Goal: Communication & Community: Answer question/provide support

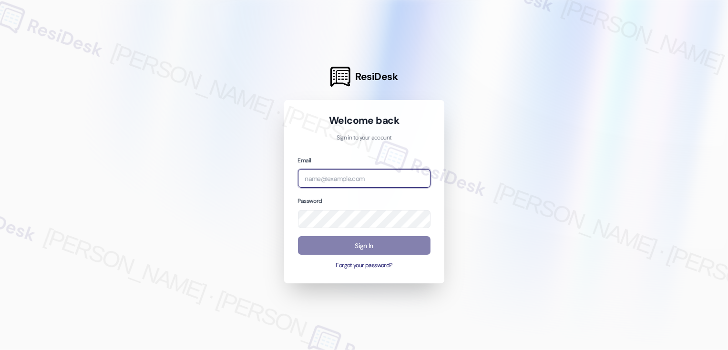
click at [339, 177] on input "email" at bounding box center [364, 178] width 133 height 19
type input "automated-surveys-apartment_management_pros-[PERSON_NAME].[PERSON_NAME]@apartme…"
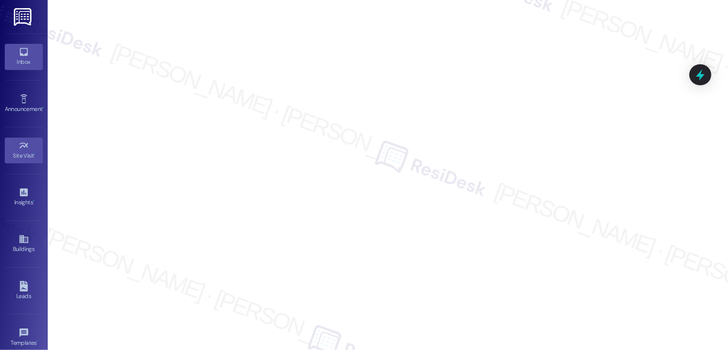
click at [22, 57] on div "Inbox" at bounding box center [24, 62] width 48 height 10
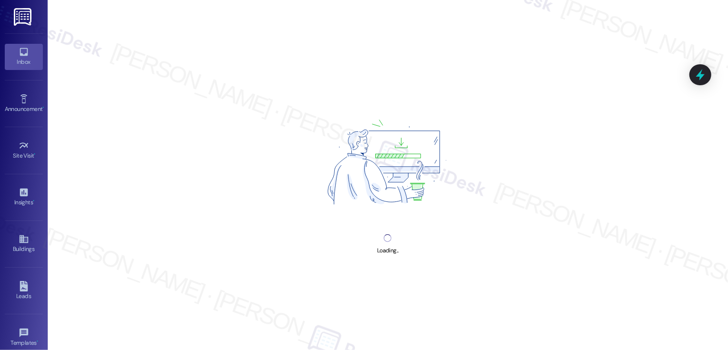
click at [22, 57] on div "Inbox" at bounding box center [24, 62] width 48 height 10
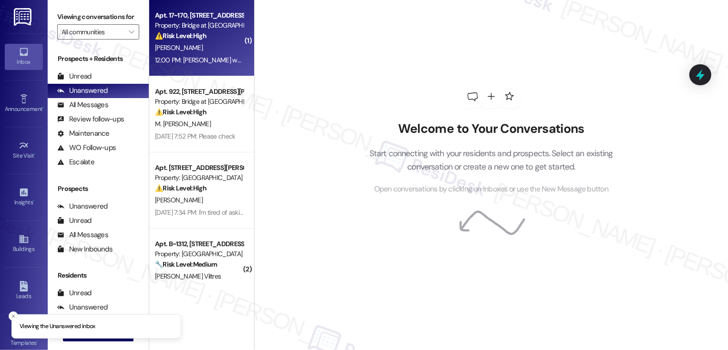
click at [157, 41] on div "Apt. 17~170, 8100 N Mopac Expwy Property: Bridge at [GEOGRAPHIC_DATA] ⚠️ Risk L…" at bounding box center [199, 26] width 90 height 32
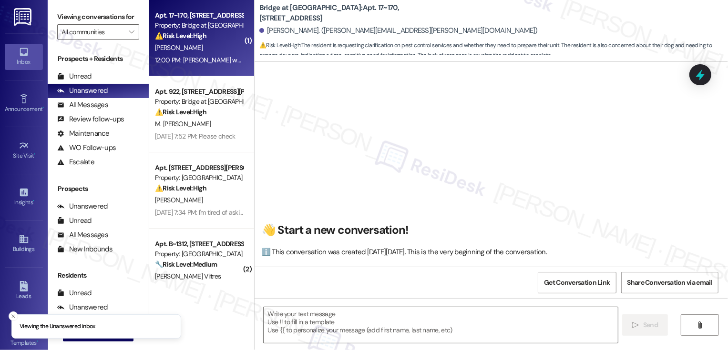
click at [157, 41] on div "Apt. 17~170, 8100 N Mopac Expwy Property: Bridge at [GEOGRAPHIC_DATA] ⚠️ Risk L…" at bounding box center [199, 26] width 90 height 32
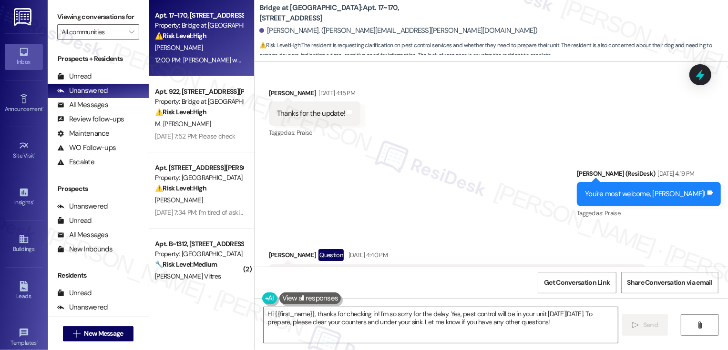
scroll to position [4417, 0]
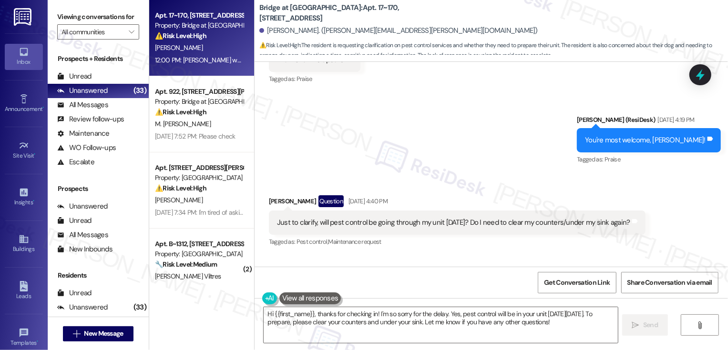
click at [342, 12] on b "Bridge at [GEOGRAPHIC_DATA]: Apt. 17~170, [STREET_ADDRESS]" at bounding box center [354, 13] width 191 height 20
copy b "170"
drag, startPoint x: 267, startPoint y: 234, endPoint x: 566, endPoint y: 232, distance: 298.4
click at [566, 293] on div "[PERSON_NAME] would really appreciate a response on this, I need to know if I n…" at bounding box center [445, 305] width 353 height 24
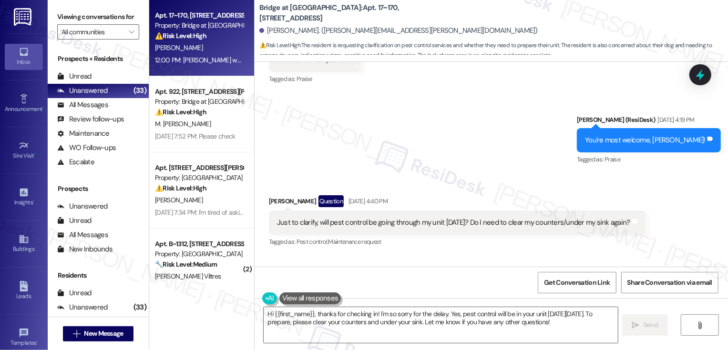
copy div "[PERSON_NAME] would really appreciate a response on this, I need to know if I n…"
click at [309, 330] on textarea "Hi {{first_name}}, thanks for checking in! I'm so sorry for the delay. Yes, pes…" at bounding box center [441, 325] width 354 height 36
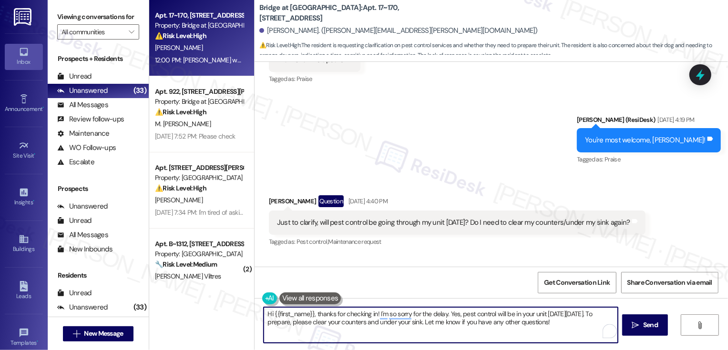
click at [264, 314] on textarea "Hi {{first_name}}, thanks for checking in! I'm so sorry for the delay. Yes, pes…" at bounding box center [441, 325] width 354 height 36
click at [405, 314] on textarea "I hope you had a wonderful weekend, {{first_name}}, thanks for checking in! I'm…" at bounding box center [441, 325] width 354 height 36
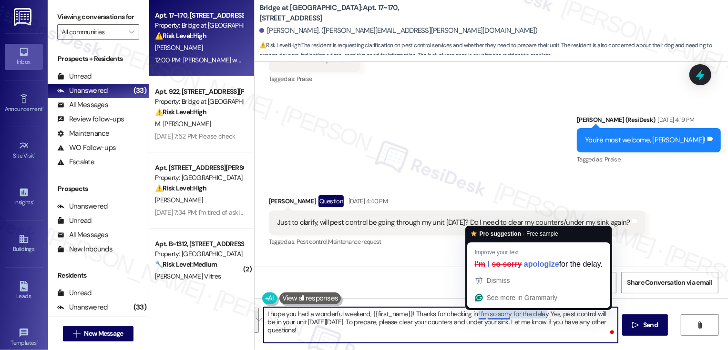
drag, startPoint x: 473, startPoint y: 315, endPoint x: 491, endPoint y: 333, distance: 25.6
click at [491, 333] on textarea "I hope you had a wonderful weekend, {{first_name}}! Thanks for checking in! I'm…" at bounding box center [441, 325] width 354 height 36
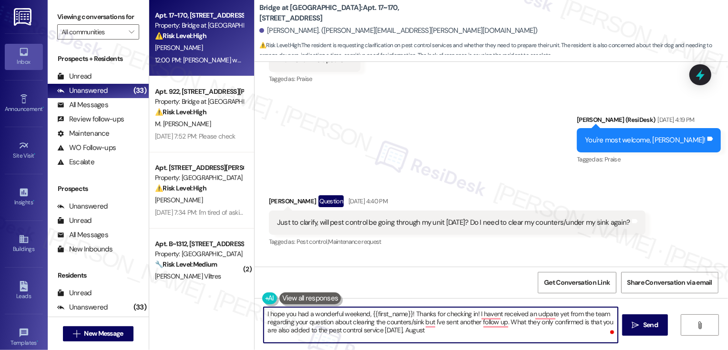
paste textarea "[DATE]."
click at [455, 333] on textarea "I hope you had a wonderful weekend, {{first_name}}! Thanks for checking in! I h…" at bounding box center [441, 325] width 354 height 36
click at [264, 321] on textarea "I hope you had a wonderful weekend, {{first_name}}! Thanks for checking in! I h…" at bounding box center [441, 325] width 354 height 36
click at [257, 319] on button "See rewrite suggestions" at bounding box center [255, 320] width 8 height 25
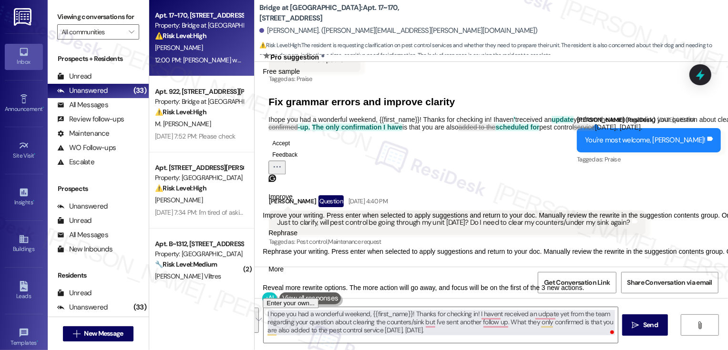
click at [297, 238] on span "Rephrase" at bounding box center [282, 233] width 29 height 10
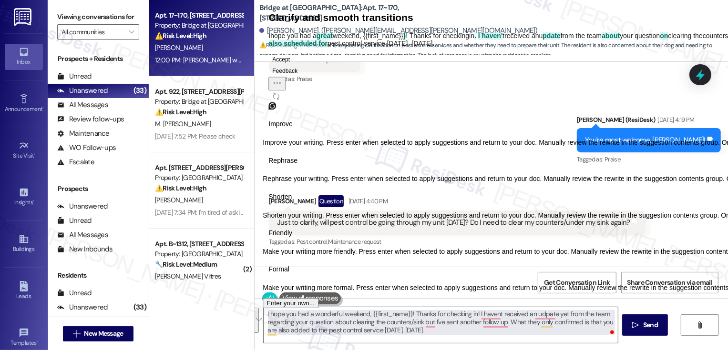
click at [292, 238] on span "Friendly" at bounding box center [280, 233] width 24 height 10
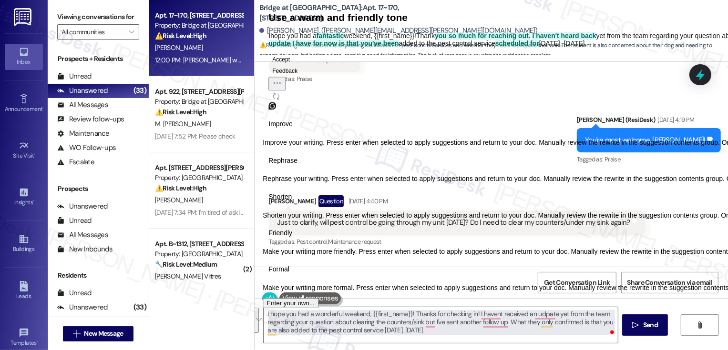
click at [294, 65] on button "Accept" at bounding box center [280, 59] width 25 height 11
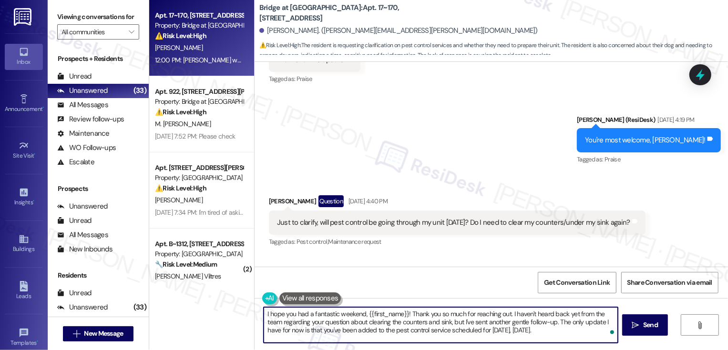
click at [506, 323] on textarea "I hope you had a fantastic weekend, {{first_name}}! Thank you so much for reach…" at bounding box center [441, 325] width 354 height 36
click at [500, 323] on textarea "I hope you had a fantastic weekend, {{first_name}}! Thank you so much for reach…" at bounding box center [441, 325] width 354 height 36
click at [550, 321] on textarea "I hope you had a fantastic weekend, {{first_name}}! Thank you so much for reach…" at bounding box center [441, 325] width 354 height 36
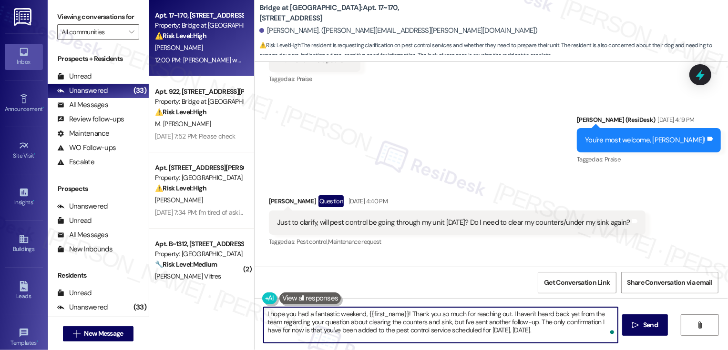
click at [540, 331] on textarea "I hope you had a fantastic weekend, {{first_name}}! Thank you so much for reach…" at bounding box center [441, 325] width 354 height 36
type textarea "I hope you had a fantastic weekend, {{first_name}}! Thank you so much for reach…"
click at [649, 326] on span "Send" at bounding box center [650, 325] width 15 height 10
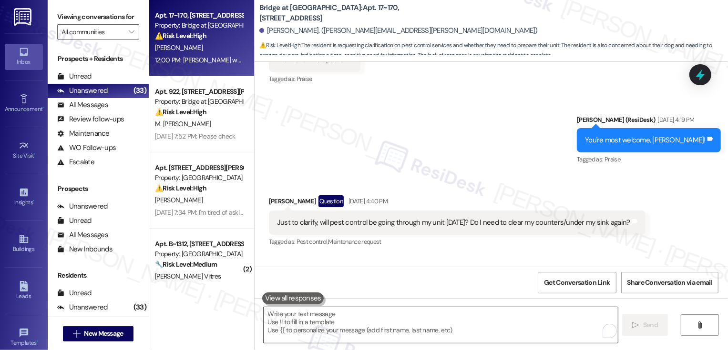
click at [365, 323] on textarea "To enrich screen reader interactions, please activate Accessibility in Grammarl…" at bounding box center [441, 325] width 354 height 36
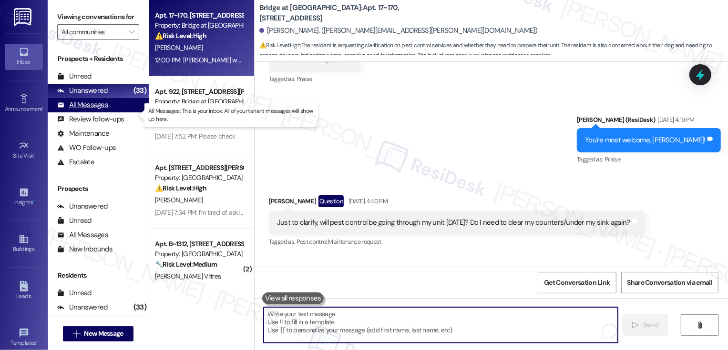
click at [111, 111] on div "All Messages (undefined)" at bounding box center [98, 105] width 101 height 14
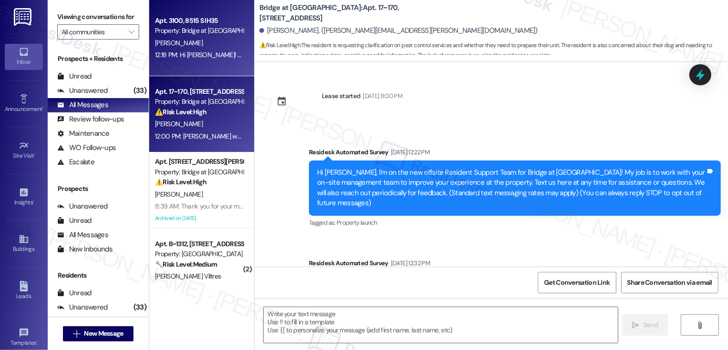
scroll to position [4416, 0]
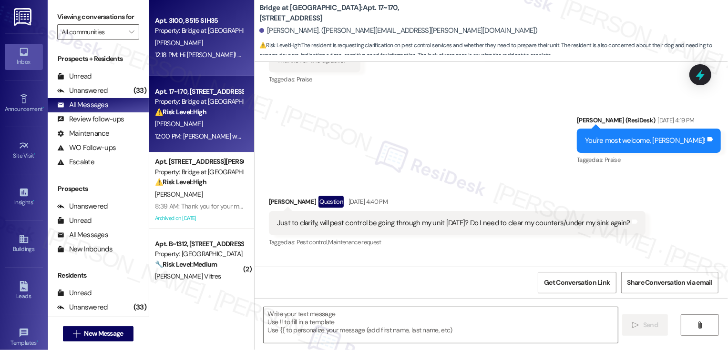
type textarea "Fetching suggested responses. Please feel free to read through the conversation…"
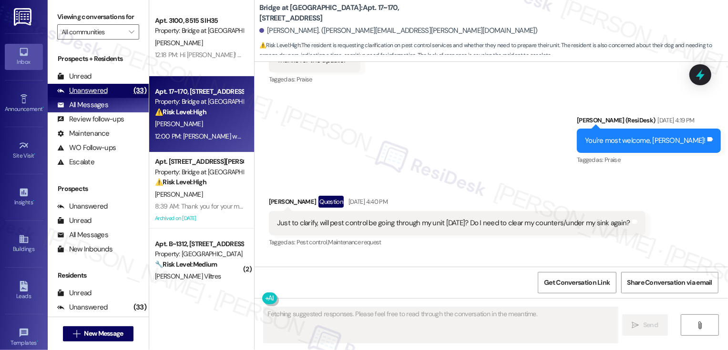
click at [107, 98] on div "Unanswered (33)" at bounding box center [98, 91] width 101 height 14
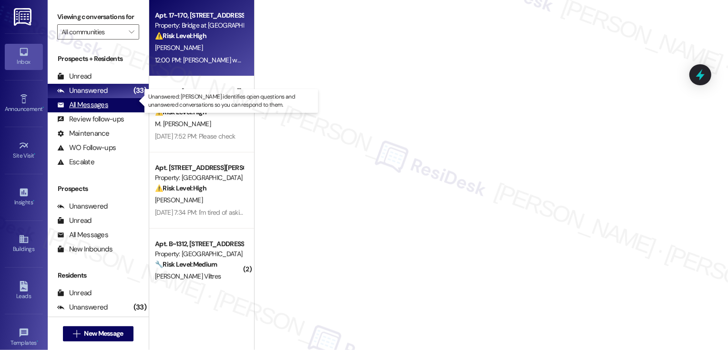
click at [107, 110] on div "All Messages" at bounding box center [82, 105] width 51 height 10
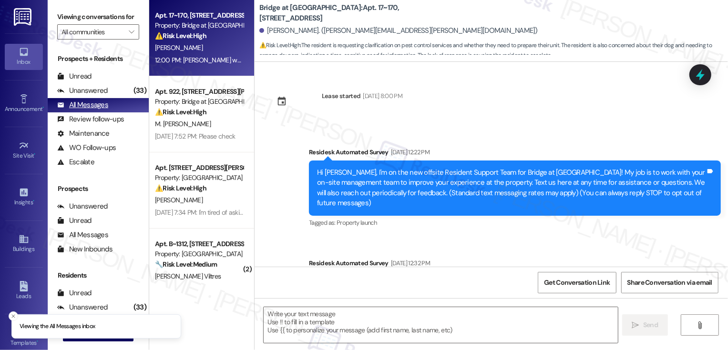
scroll to position [4417, 0]
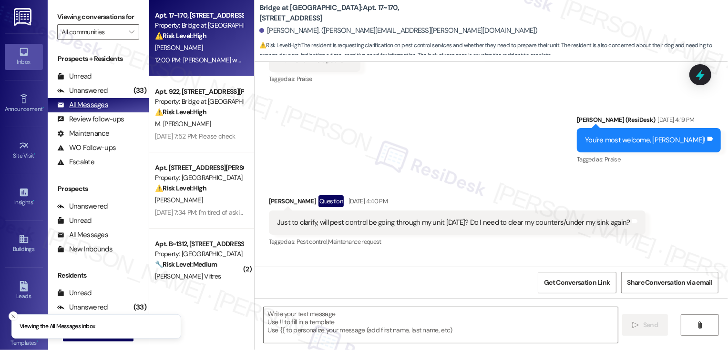
type textarea "Fetching suggested responses. Please feel free to read through the conversation…"
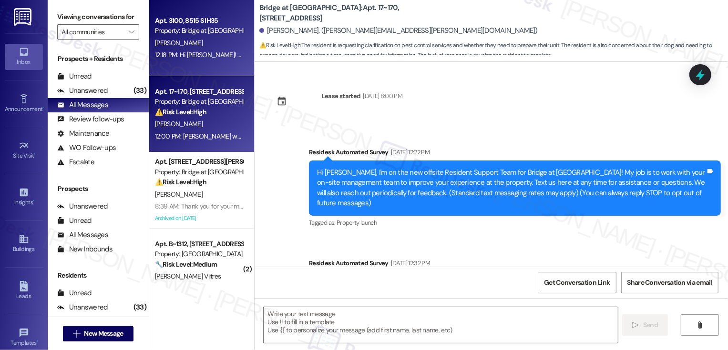
scroll to position [4416, 0]
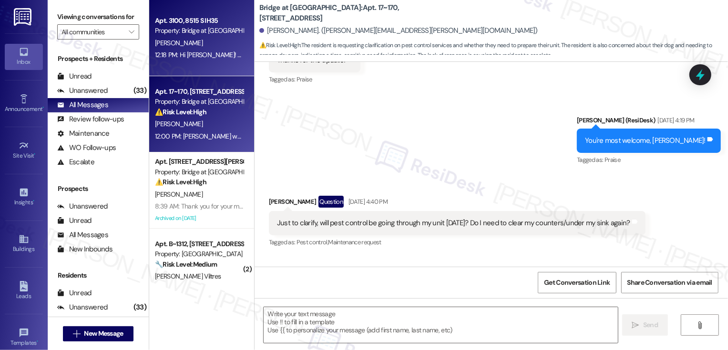
click at [199, 61] on div "12:18 PM: Hi [PERSON_NAME]! We're so glad you chose Bridge at [GEOGRAPHIC_DATA]…" at bounding box center [199, 55] width 90 height 12
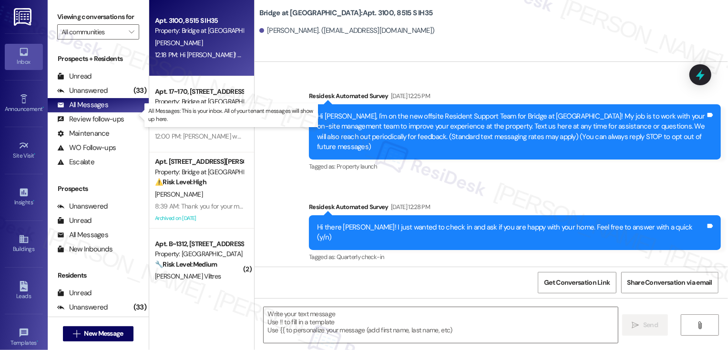
type textarea "Fetching suggested responses. Please feel free to read through the conversation…"
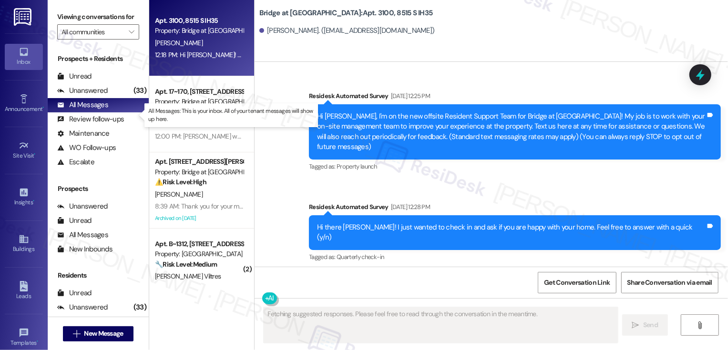
click at [165, 127] on div "All Messages: This is your inbox. All of your tenant messages will show up here." at bounding box center [230, 115] width 173 height 24
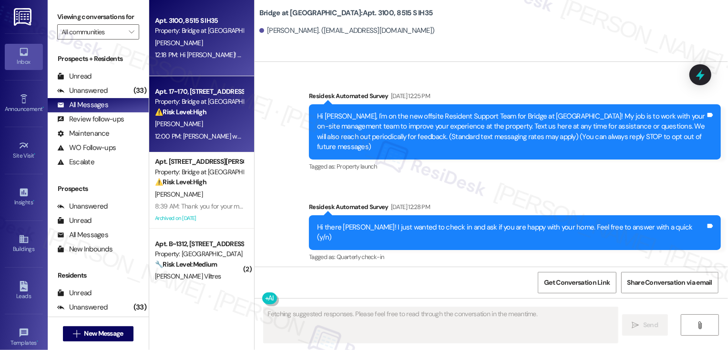
click at [185, 131] on div "12:00 PM: [PERSON_NAME] would really appreciate a response on this, I need to k…" at bounding box center [199, 137] width 90 height 12
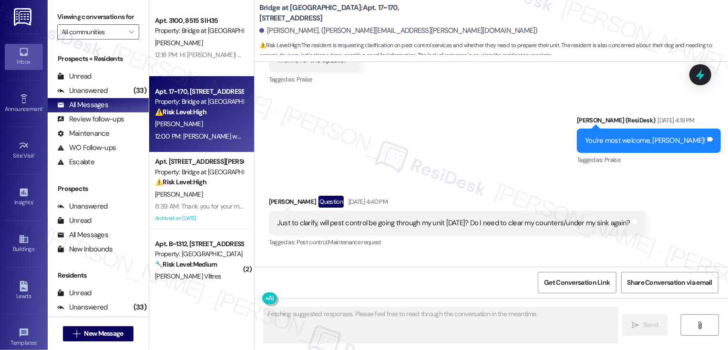
scroll to position [4417, 0]
click at [131, 97] on div "(33)" at bounding box center [140, 90] width 18 height 15
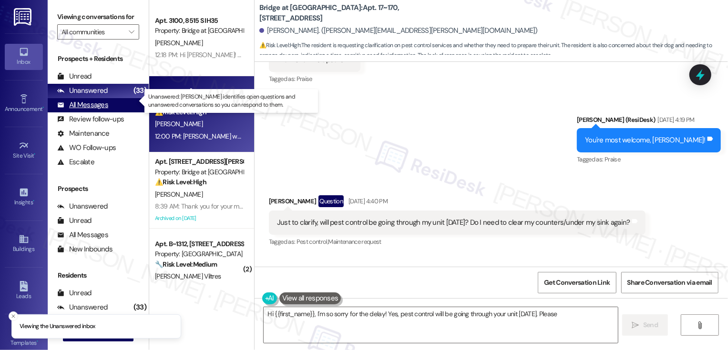
type textarea "Hi {{first_name}}, I'm so sorry for the delay! Yes, pest control will be going …"
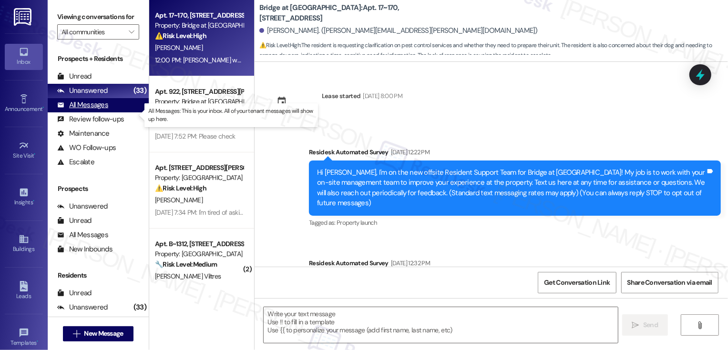
scroll to position [4416, 0]
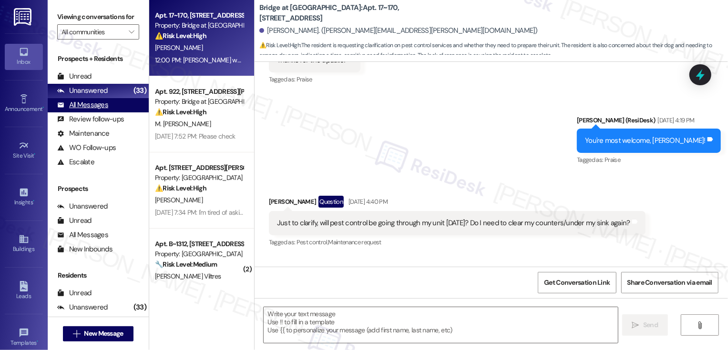
type textarea "Fetching suggested responses. Please feel free to read through the conversation…"
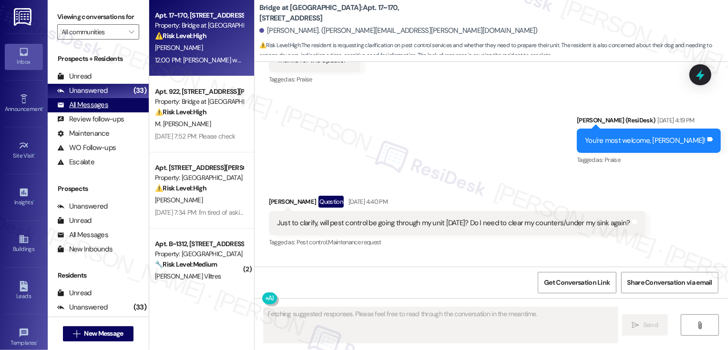
click at [127, 112] on div "All Messages (undefined)" at bounding box center [98, 105] width 101 height 14
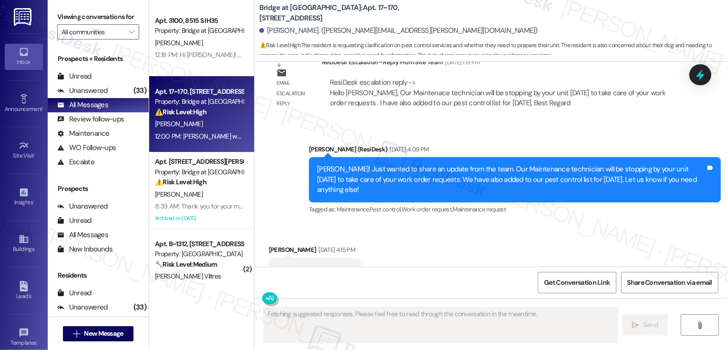
scroll to position [4417, 0]
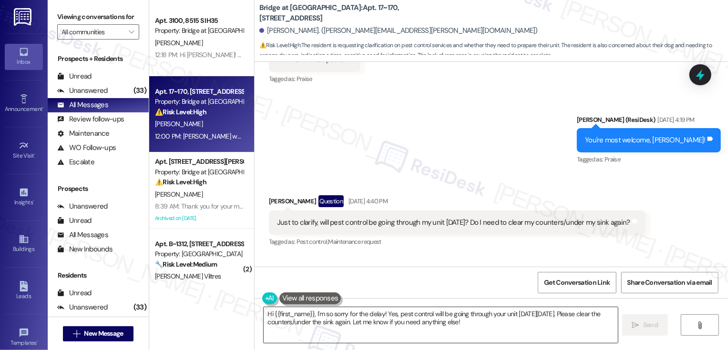
click at [338, 325] on textarea "Hi {{first_name}}, I'm so sorry for the delay! Yes, pest control will be going …" at bounding box center [441, 325] width 354 height 36
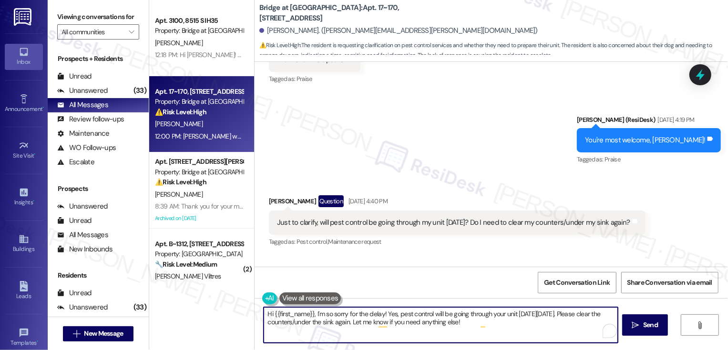
click at [289, 311] on textarea "Hi {{first_name}}, I'm so sorry for the delay! Yes, pest control will be going …" at bounding box center [441, 325] width 354 height 36
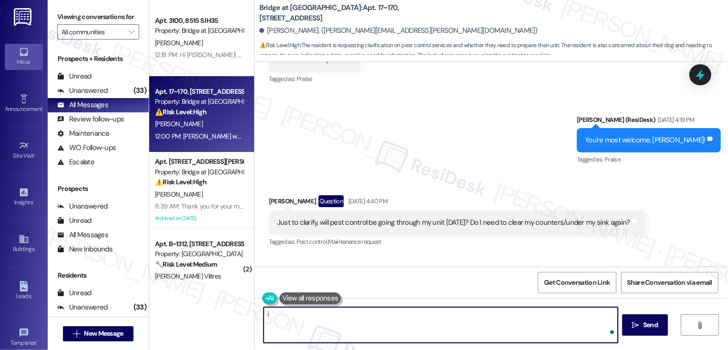
type textarea "i"
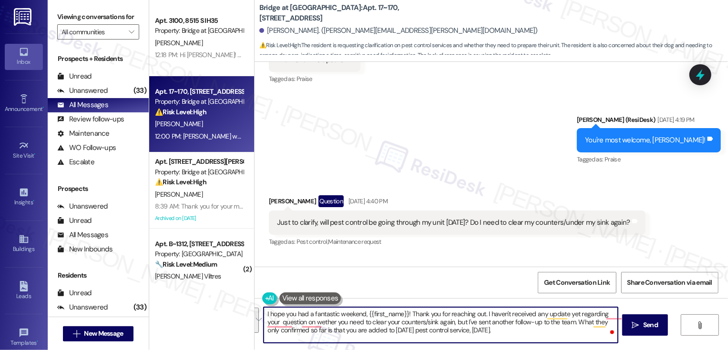
paste textarea "Hi {{first_name}}, I hope you had a fantastic weekend! Thank you for reaching o…"
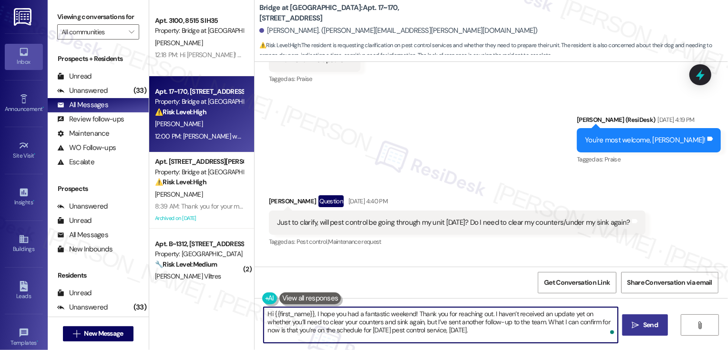
type textarea "Hi {{first_name}}, I hope you had a fantastic weekend! Thank you for reaching o…"
click at [643, 334] on button " Send" at bounding box center [645, 325] width 46 height 21
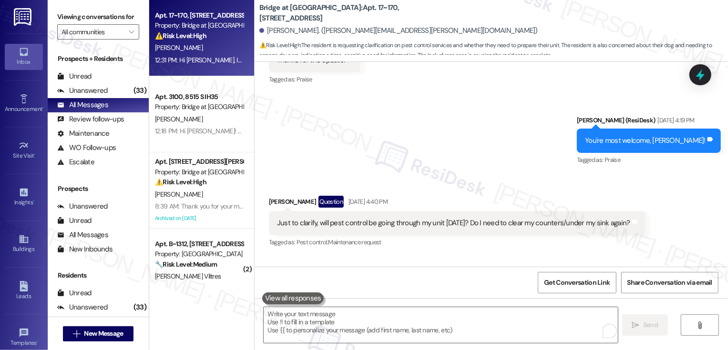
scroll to position [4504, 0]
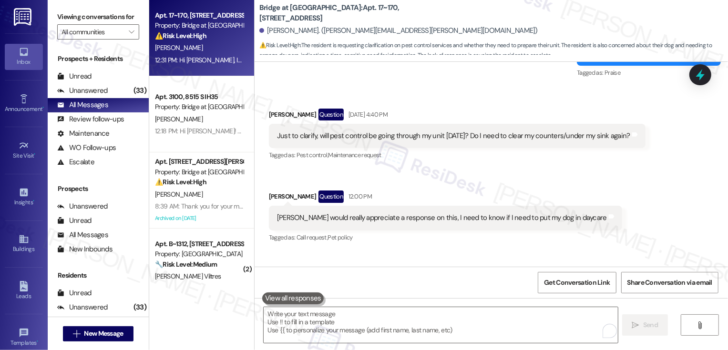
click at [473, 252] on div "Sent via SMS [PERSON_NAME] 12:31 PM Hi [PERSON_NAME], I hope you had a fantasti…" at bounding box center [491, 295] width 473 height 87
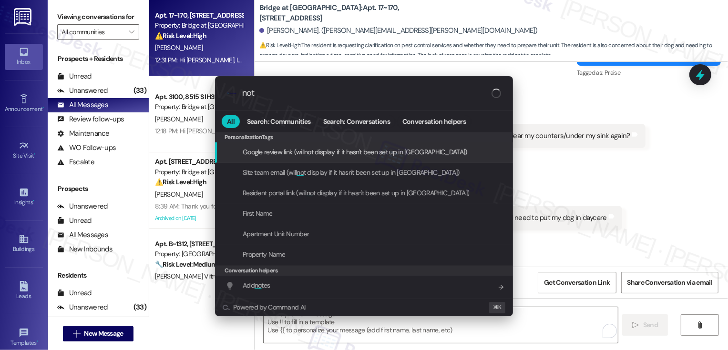
type input "note"
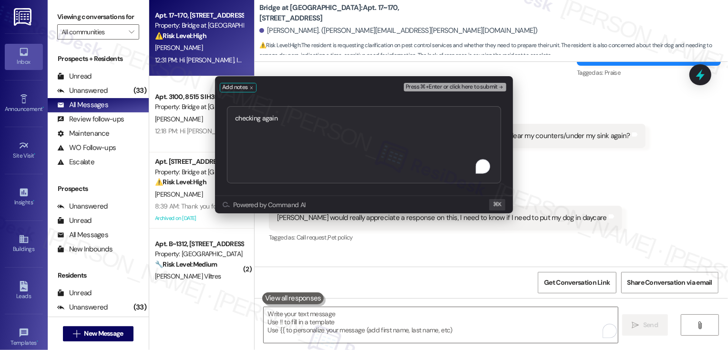
type textarea "checking again [URL][DOMAIN_NAME]"
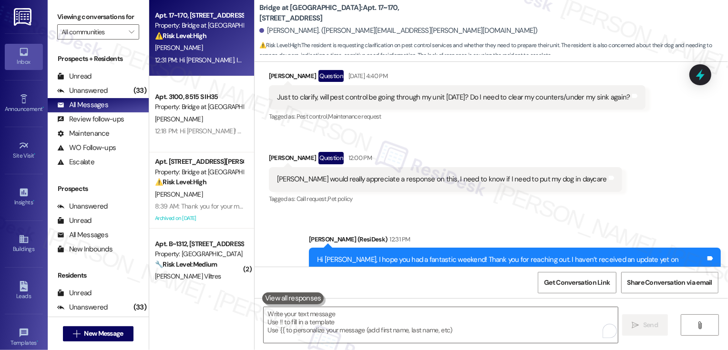
scroll to position [4618, 0]
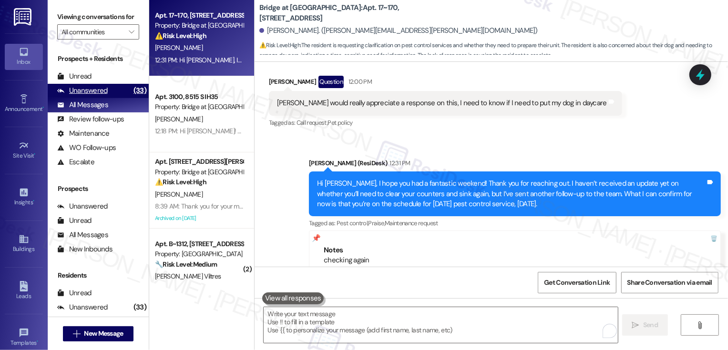
click at [121, 98] on div "Unanswered (33)" at bounding box center [98, 91] width 101 height 14
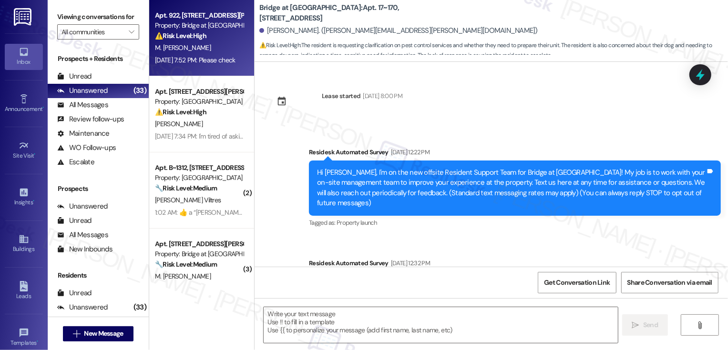
click at [183, 61] on div "[DATE] 7:52 PM: Please check [DATE] 7:52 PM: Please check" at bounding box center [195, 60] width 80 height 9
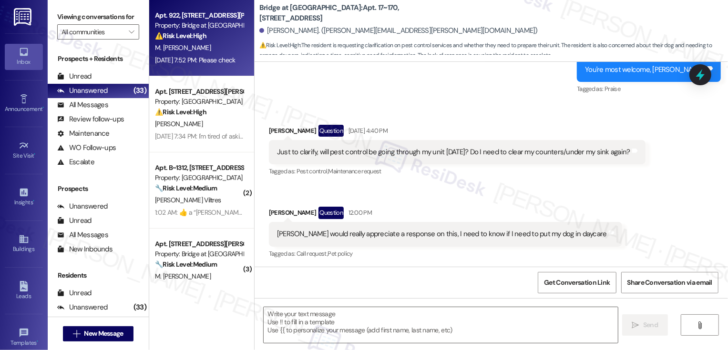
click at [183, 61] on div "[DATE] 7:52 PM: Please check [DATE] 7:52 PM: Please check" at bounding box center [195, 60] width 80 height 9
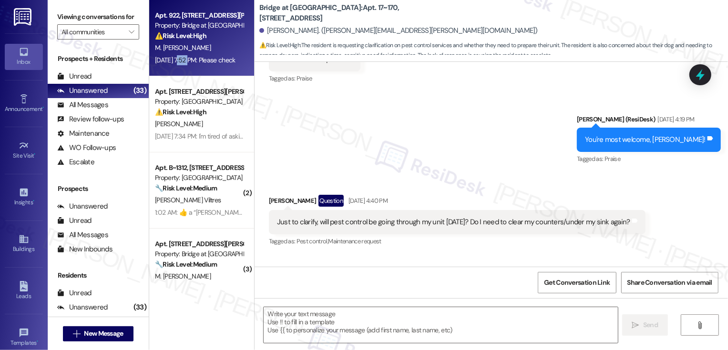
type textarea "Fetching suggested responses. Please feel free to read through the conversation…"
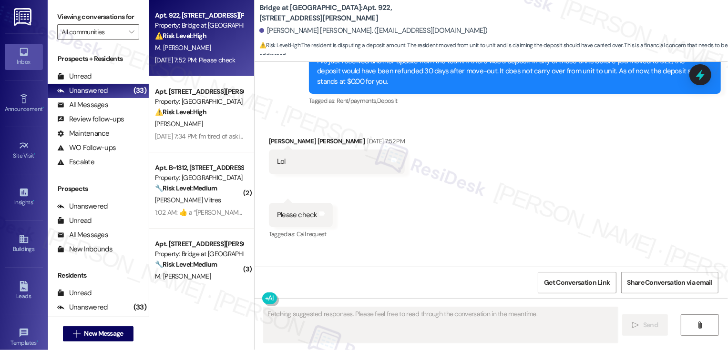
scroll to position [2122, 0]
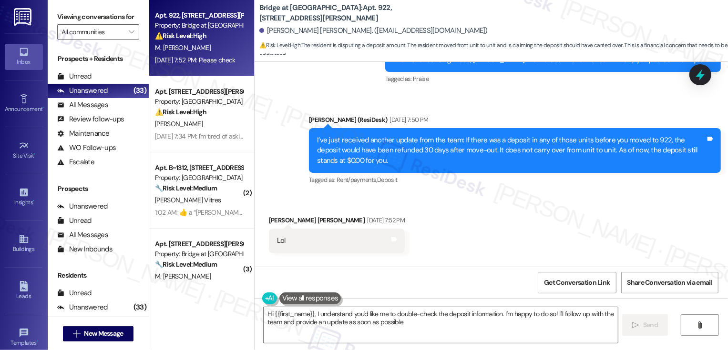
type textarea "Hi {{first_name}}, I understand you'd like me to double-check the deposit infor…"
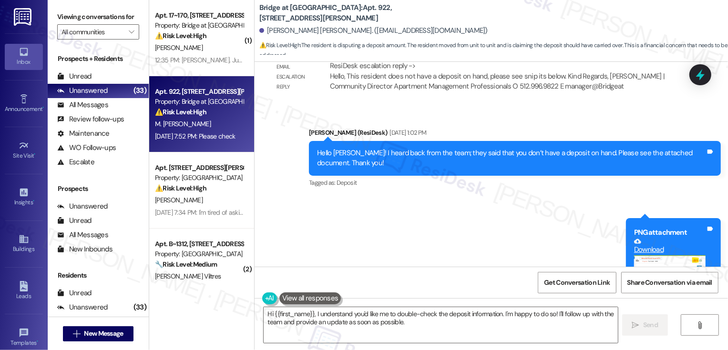
scroll to position [1080, 0]
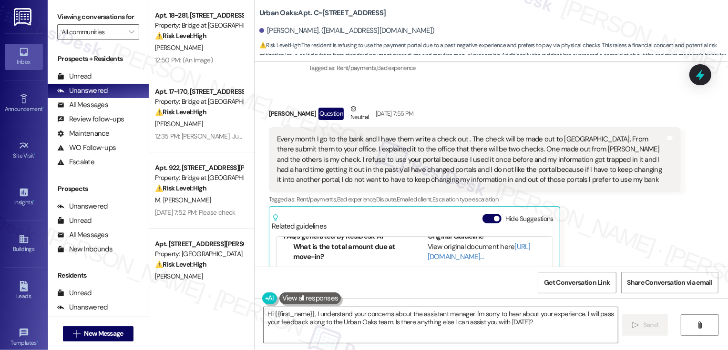
scroll to position [1499, 0]
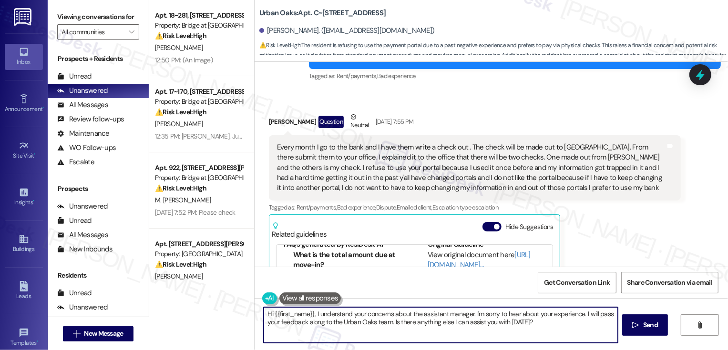
drag, startPoint x: 311, startPoint y: 314, endPoint x: 401, endPoint y: 344, distance: 94.7
click at [401, 344] on div "Hi {{first_name}}, I understand your concerns about the assistant manager. I'm …" at bounding box center [491, 333] width 473 height 71
paste textarea "Onsite payments may be accepted via check or money order. Residents may also pa…"
click at [507, 315] on textarea "Hi {{first_name}}, I hope you had a wonderful weekend! Just wanted to update yo…" at bounding box center [441, 325] width 354 height 36
click at [350, 324] on textarea "Hi {{first_name}}, I hope you had a wonderful weekend! Just wanted to update yo…" at bounding box center [441, 325] width 354 height 36
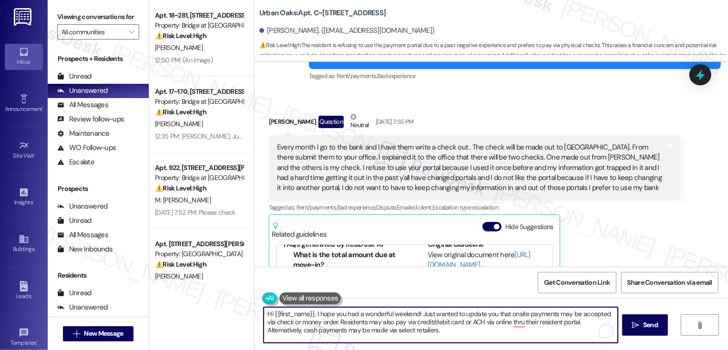
click at [350, 324] on textarea "Hi {{first_name}}, I hope you had a wonderful weekend! Just wanted to update yo…" at bounding box center [441, 325] width 354 height 36
click at [423, 327] on textarea "Hi {{first_name}}, I hope you had a wonderful weekend! Just wanted to update yo…" at bounding box center [441, 325] width 354 height 36
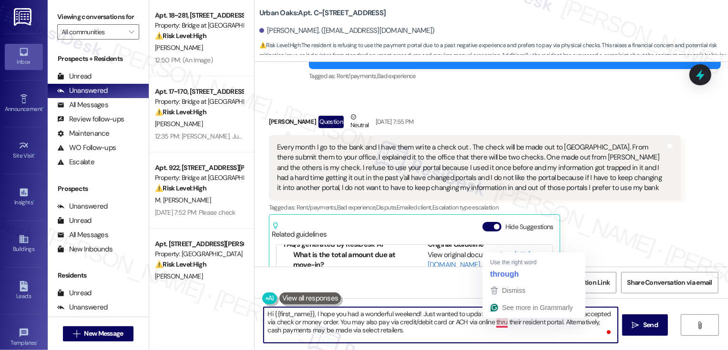
click at [510, 324] on textarea "Hi {{first_name}}, I hope you had a wonderful weekend! Just wanted to update yo…" at bounding box center [441, 325] width 354 height 36
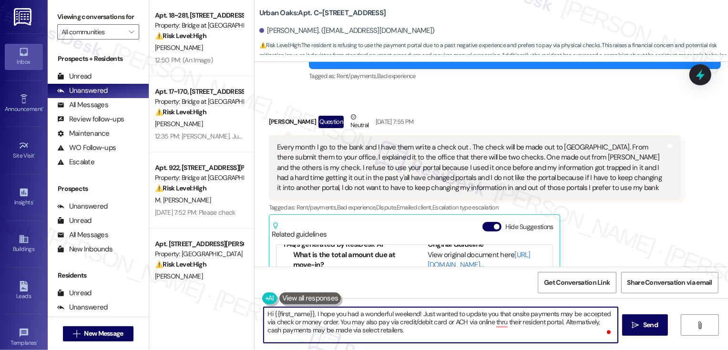
click at [510, 324] on textarea "Hi {{first_name}}, I hope you had a wonderful weekend! Just wanted to update yo…" at bounding box center [441, 325] width 354 height 36
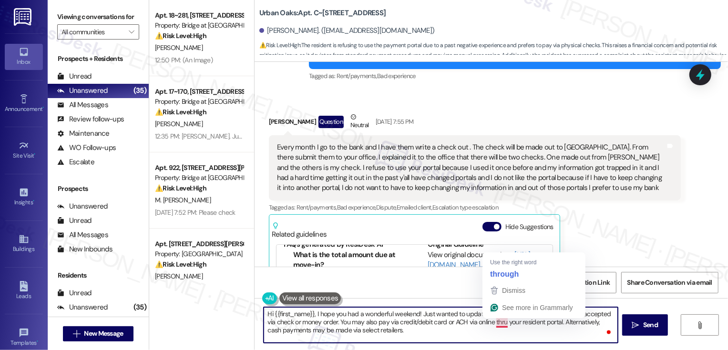
click at [495, 323] on textarea "Hi {{first_name}}, I hope you had a wonderful weekend! Just wanted to update yo…" at bounding box center [441, 325] width 354 height 36
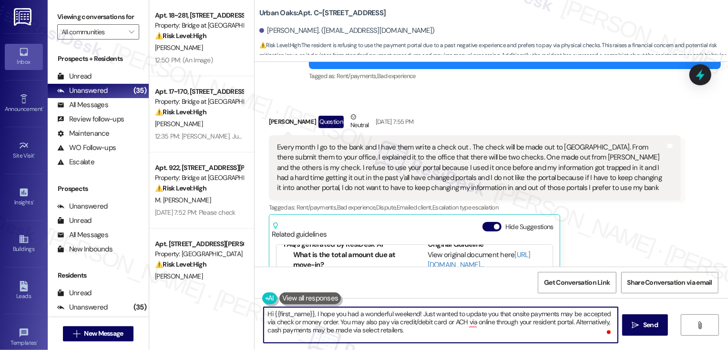
click at [417, 332] on textarea "Hi {{first_name}}, I hope you had a wonderful weekend! Just wanted to update yo…" at bounding box center [441, 325] width 354 height 36
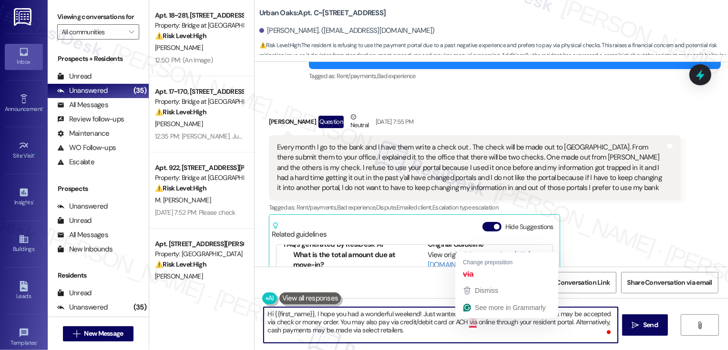
click at [456, 336] on textarea "Hi {{first_name}}, I hope you had a wonderful weekend! Just wanted to update yo…" at bounding box center [441, 325] width 354 height 36
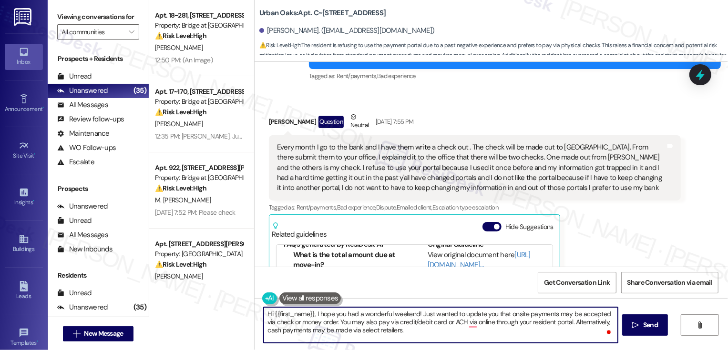
click at [469, 315] on textarea "Hi {{first_name}}, I hope you had a wonderful weekend! Just wanted to update yo…" at bounding box center [441, 325] width 354 height 36
click at [547, 315] on textarea "Hi {{first_name}}, I hope you had a wonderful weekend! Just wanted to share dif…" at bounding box center [441, 325] width 354 height 36
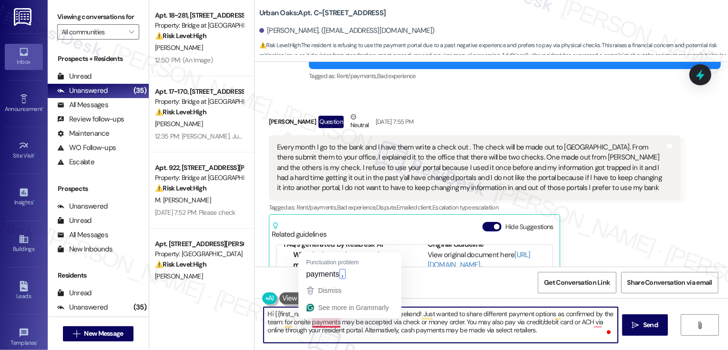
click at [328, 323] on textarea "Hi {{first_name}}, I hope you had a wonderful weekend! Just wanted to share dif…" at bounding box center [441, 325] width 354 height 36
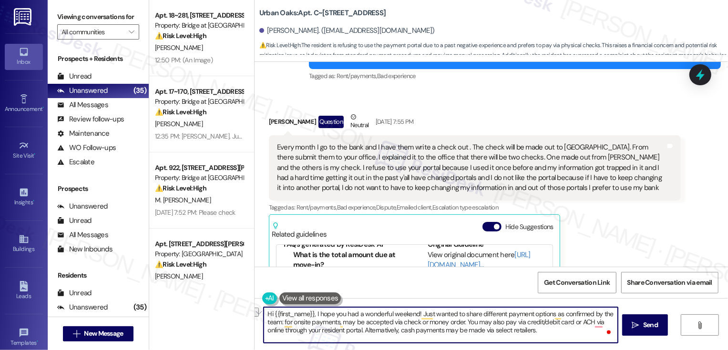
drag, startPoint x: 396, startPoint y: 322, endPoint x: 340, endPoint y: 323, distance: 55.8
click at [340, 323] on textarea "Hi {{first_name}}, I hope you had a wonderful weekend! Just wanted to share dif…" at bounding box center [441, 325] width 354 height 36
click at [398, 324] on textarea "Hi {{first_name}}, I hope you had a wonderful weekend! Just wanted to share dif…" at bounding box center [441, 325] width 354 height 36
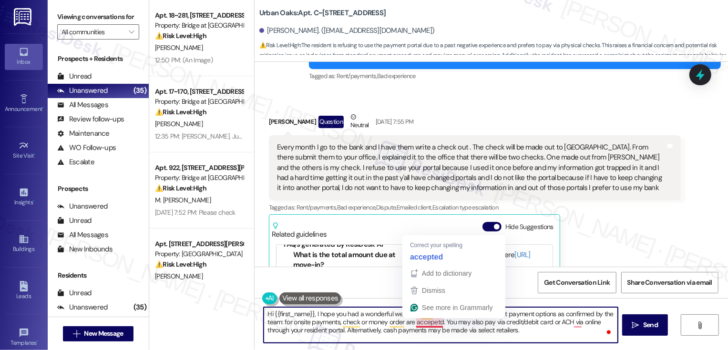
click at [419, 324] on textarea "Hi {{first_name}}, I hope you had a wonderful weekend! Just wanted to share dif…" at bounding box center [441, 325] width 354 height 36
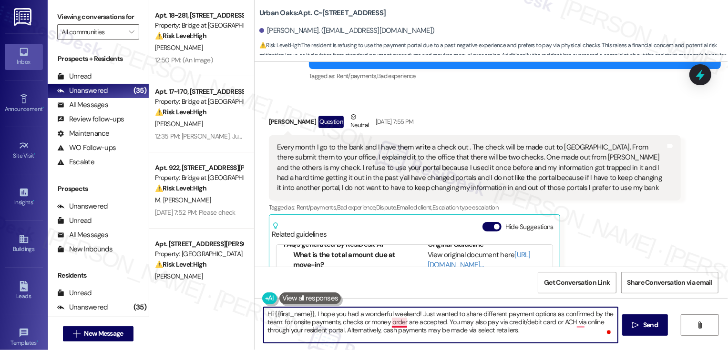
click at [392, 322] on textarea "Hi {{first_name}}, I hope you had a wonderful weekend! Just wanted to share dif…" at bounding box center [441, 325] width 354 height 36
click at [528, 333] on textarea "Hi {{first_name}}, I hope you had a wonderful weekend! Just wanted to share dif…" at bounding box center [441, 325] width 354 height 36
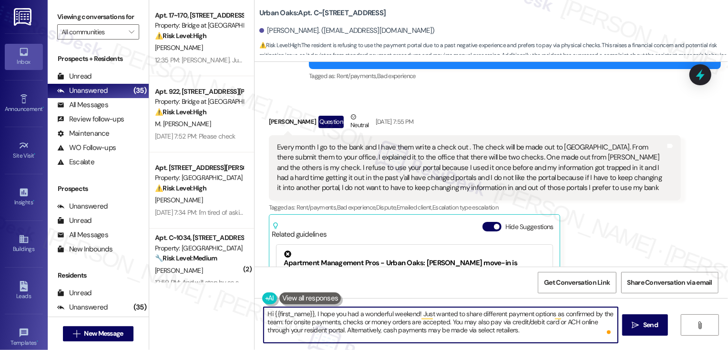
click at [584, 324] on textarea "Hi {{first_name}}, I hope you had a wonderful weekend! Just wanted to share dif…" at bounding box center [441, 325] width 354 height 36
click at [484, 333] on textarea "Hi {{first_name}}, I hope you had a wonderful weekend! Just wanted to share dif…" at bounding box center [441, 325] width 354 height 36
type textarea "Hi {{first_name}}, I hope you had a wonderful weekend! Just wanted to share dif…"
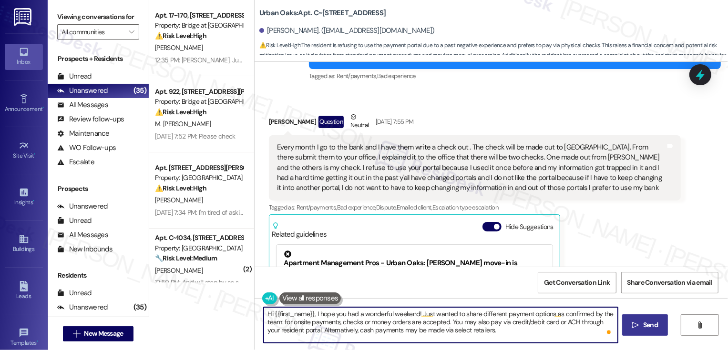
click at [644, 319] on button " Send" at bounding box center [645, 325] width 46 height 21
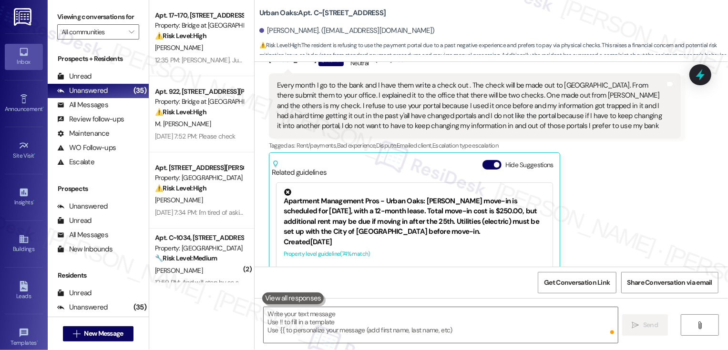
scroll to position [1622, 0]
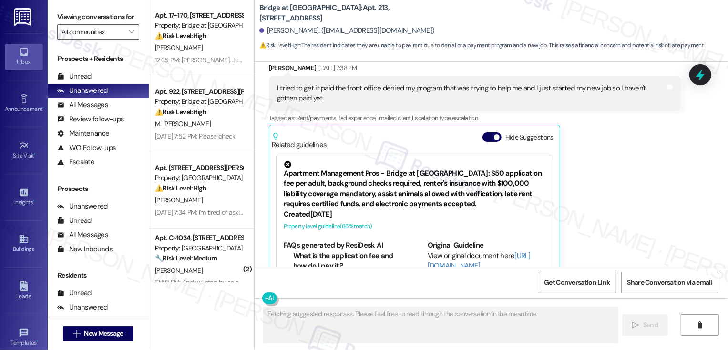
scroll to position [591, 0]
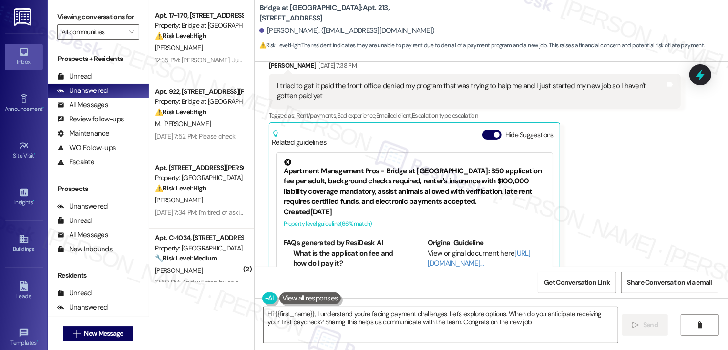
type textarea "Hi {{first_name}}, I understand you're facing payment challenges. Let's explore…"
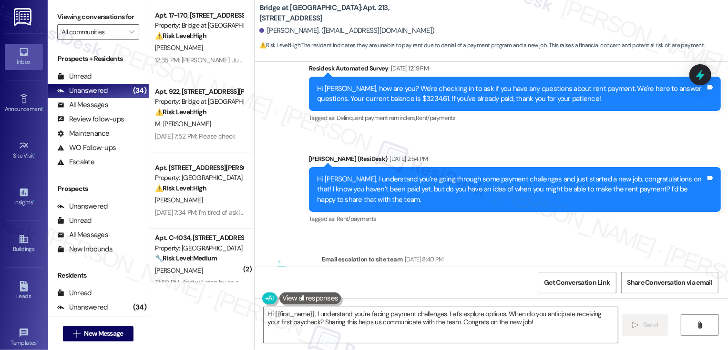
scroll to position [988, 0]
